Goal: Information Seeking & Learning: Learn about a topic

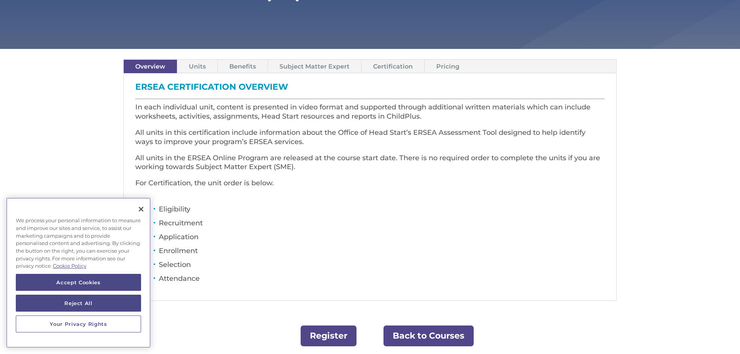
scroll to position [185, 0]
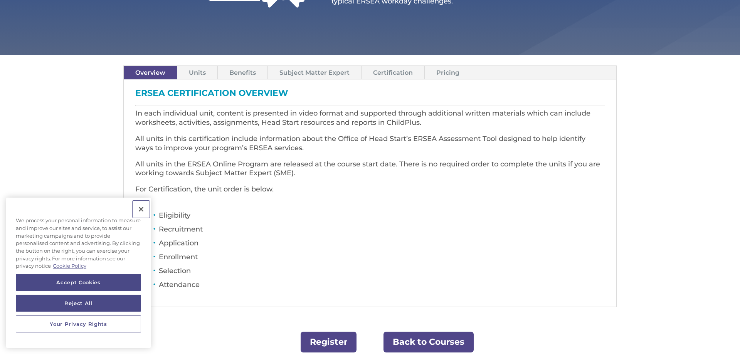
click at [139, 211] on button "Close" at bounding box center [141, 209] width 17 height 17
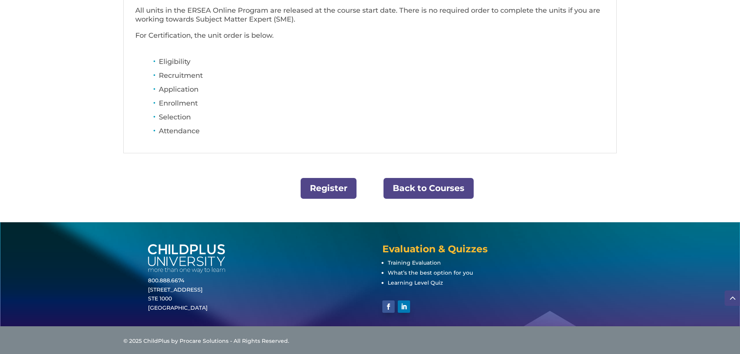
scroll to position [339, 0]
click at [333, 185] on link "Register" at bounding box center [329, 188] width 56 height 21
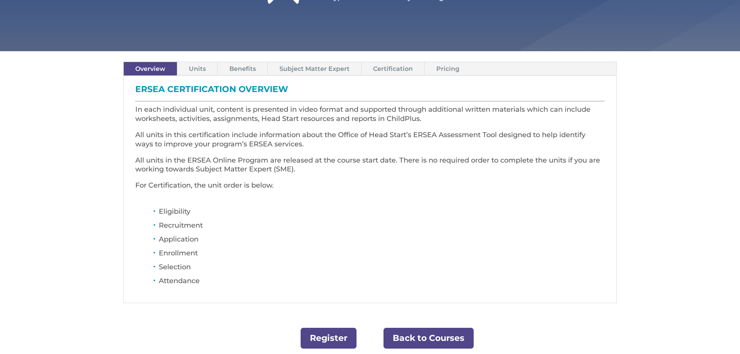
scroll to position [185, 0]
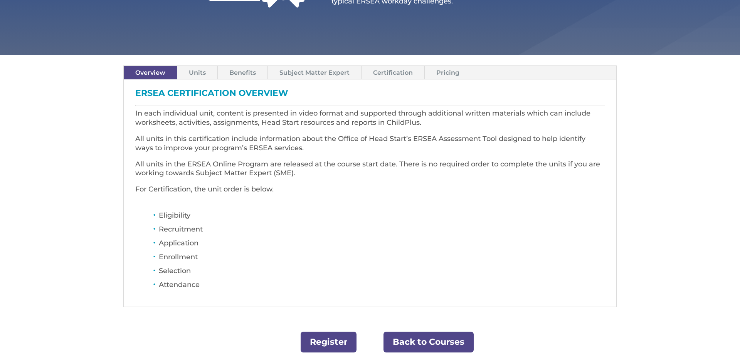
click at [454, 69] on link "Pricing" at bounding box center [448, 72] width 46 height 13
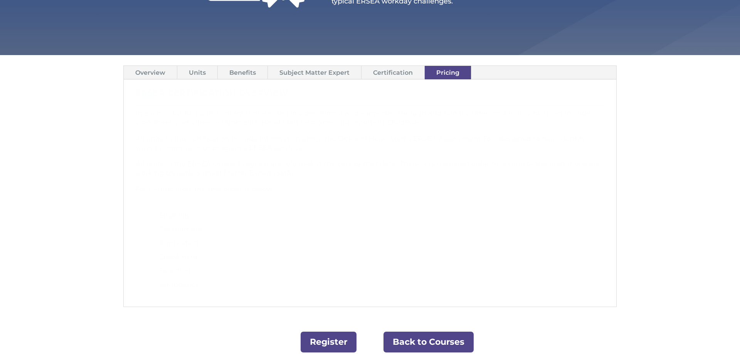
scroll to position [172, 0]
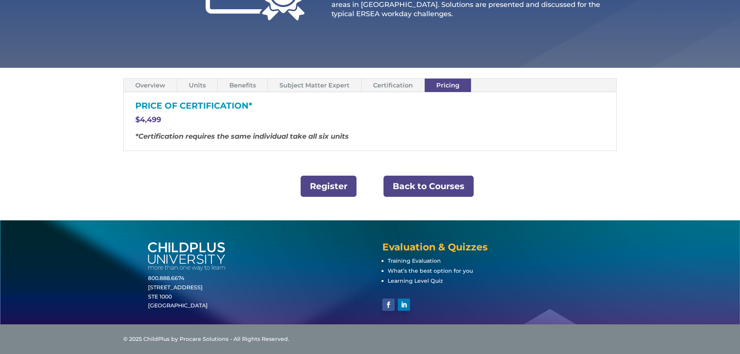
click at [305, 85] on link "Subject Matter Expert" at bounding box center [314, 85] width 93 height 13
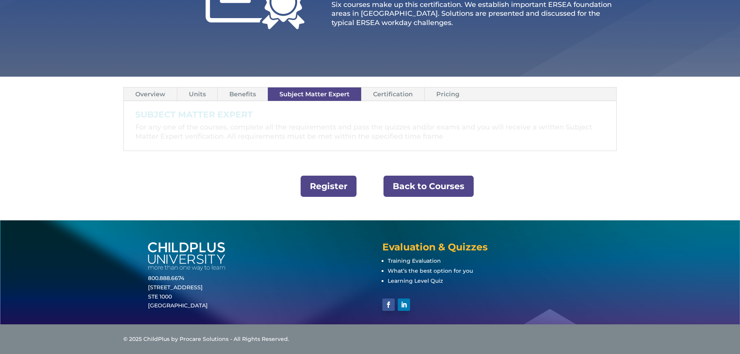
scroll to position [163, 0]
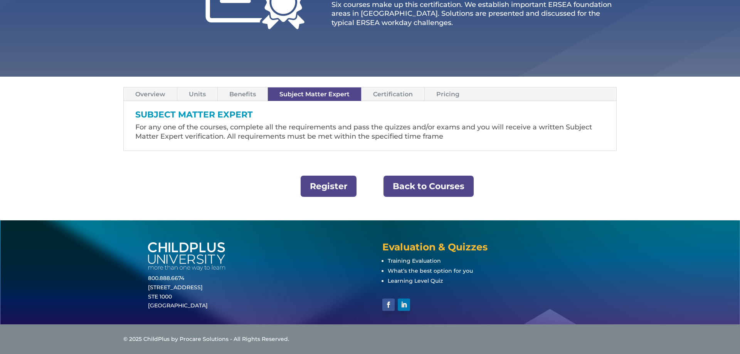
click at [150, 94] on link "Overview" at bounding box center [150, 93] width 53 height 13
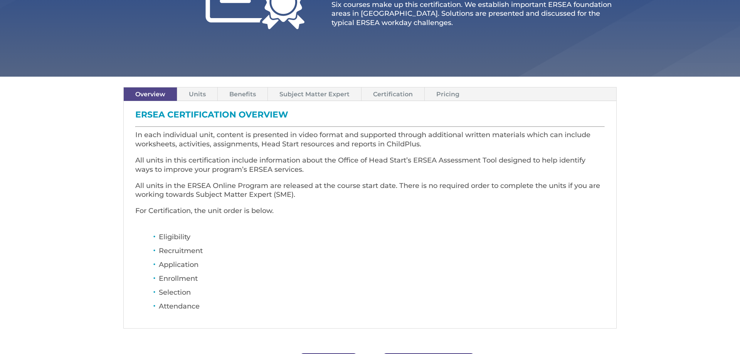
click at [203, 95] on link "Units" at bounding box center [197, 93] width 40 height 13
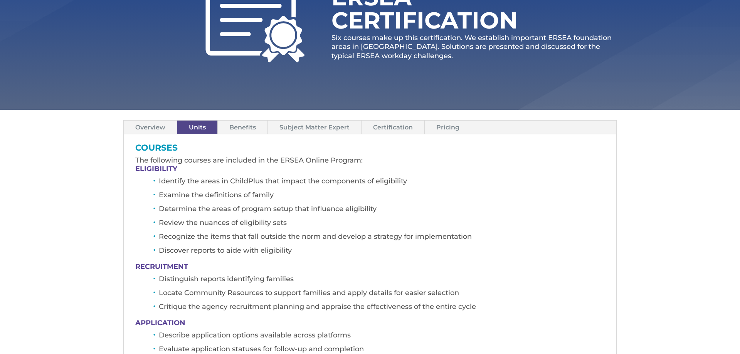
scroll to position [133, 0]
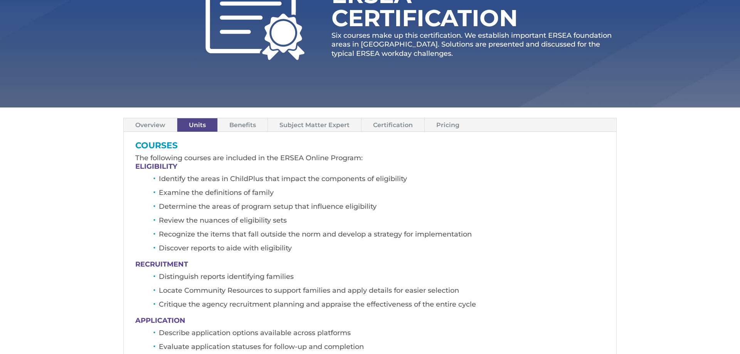
click at [248, 126] on link "Benefits" at bounding box center [243, 124] width 50 height 13
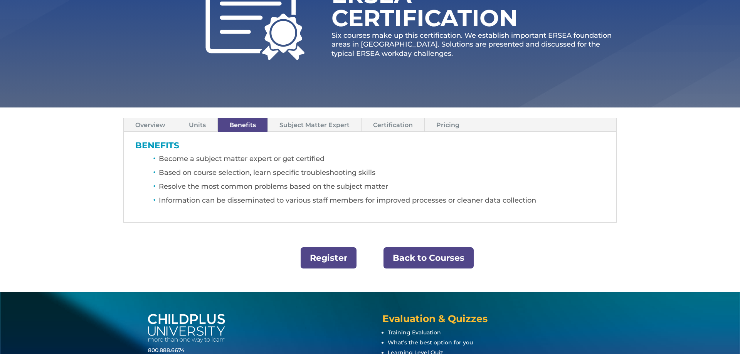
click at [301, 120] on link "Subject Matter Expert" at bounding box center [314, 124] width 93 height 13
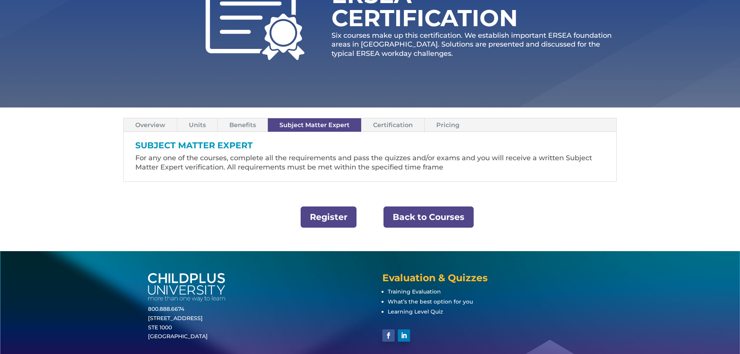
scroll to position [163, 0]
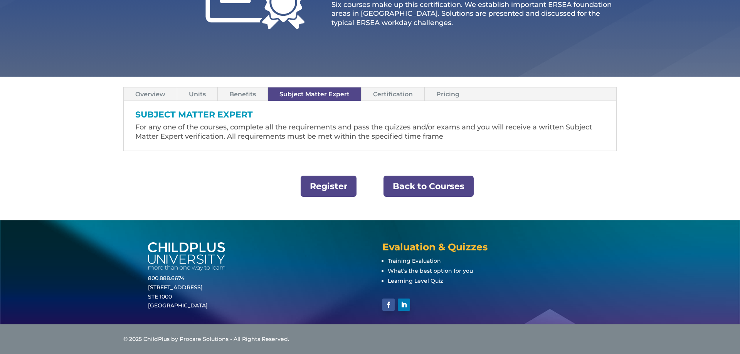
click at [391, 94] on link "Certification" at bounding box center [393, 93] width 63 height 13
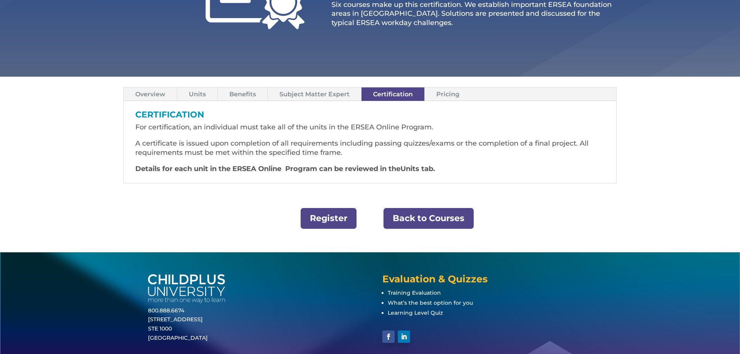
click at [155, 95] on link "Overview" at bounding box center [150, 93] width 53 height 13
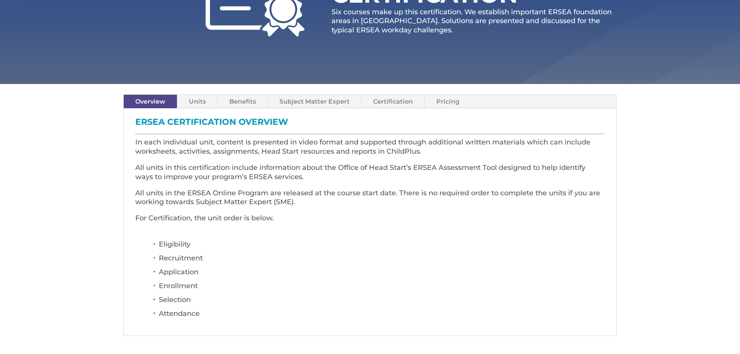
scroll to position [0, 0]
